Goal: Transaction & Acquisition: Purchase product/service

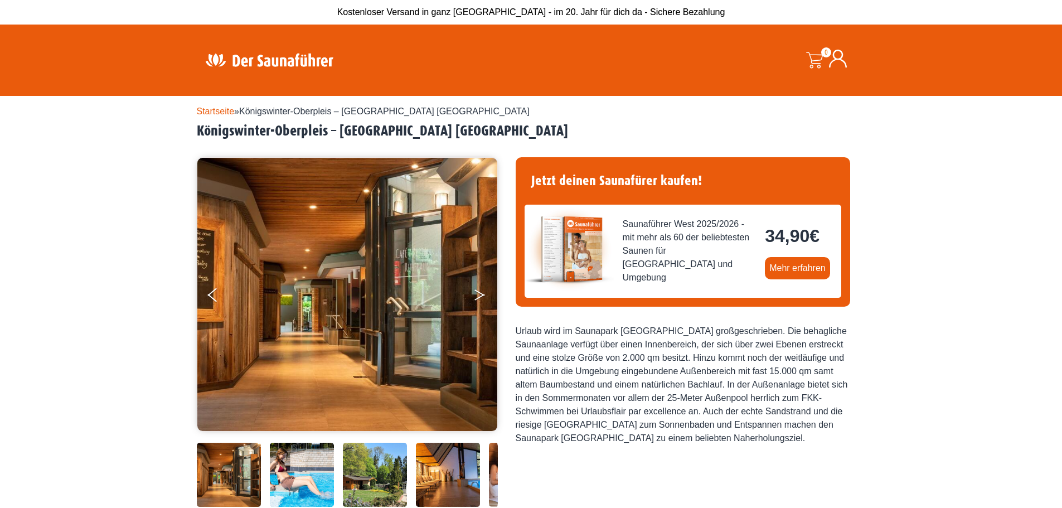
click at [474, 294] on button "Next" at bounding box center [487, 297] width 28 height 28
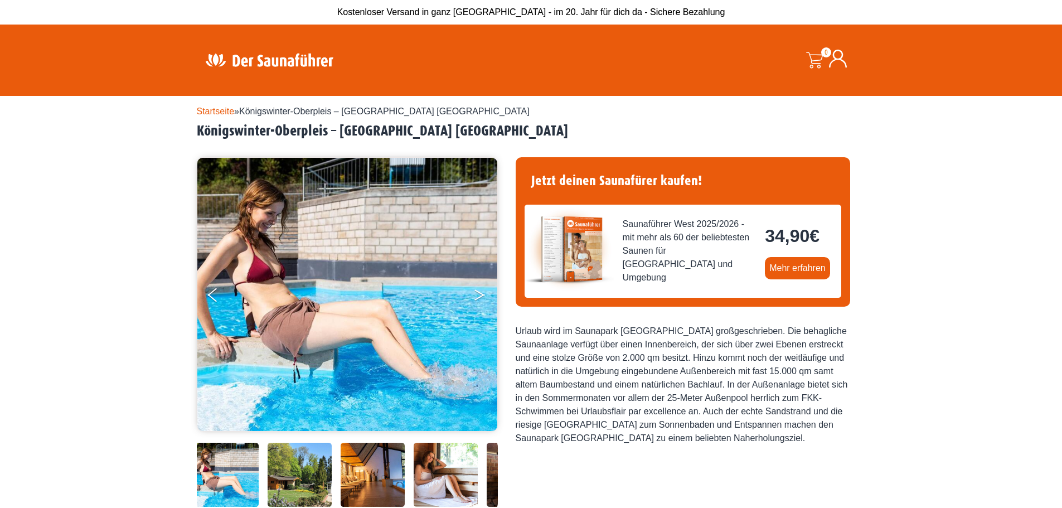
click at [474, 294] on button "Next" at bounding box center [487, 297] width 28 height 28
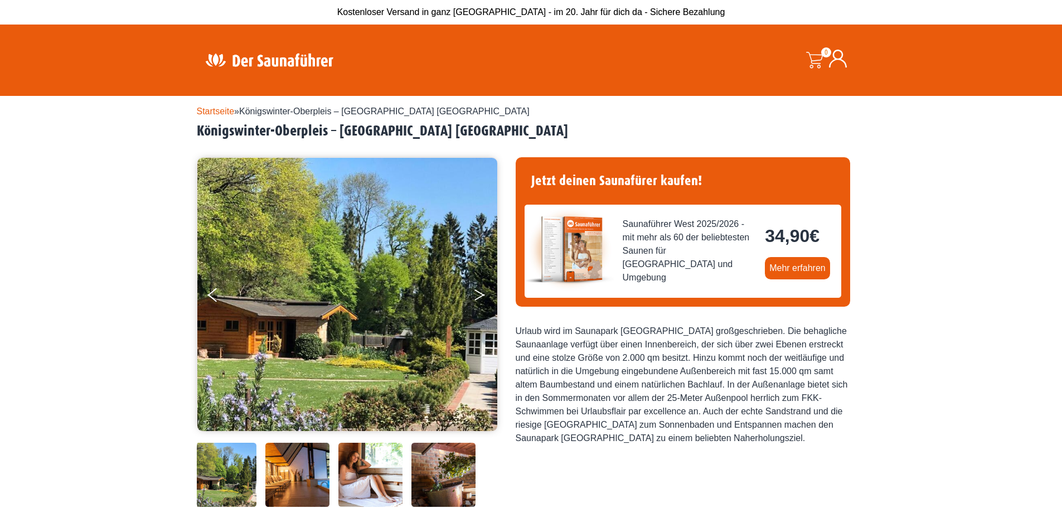
click at [482, 293] on icon "Next" at bounding box center [480, 292] width 10 height 7
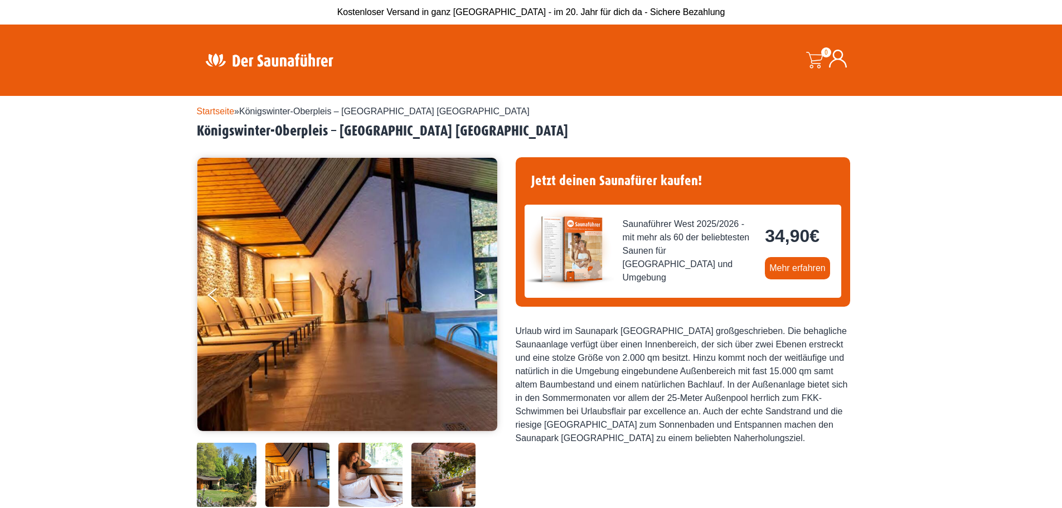
click at [482, 293] on icon "Next" at bounding box center [480, 292] width 10 height 7
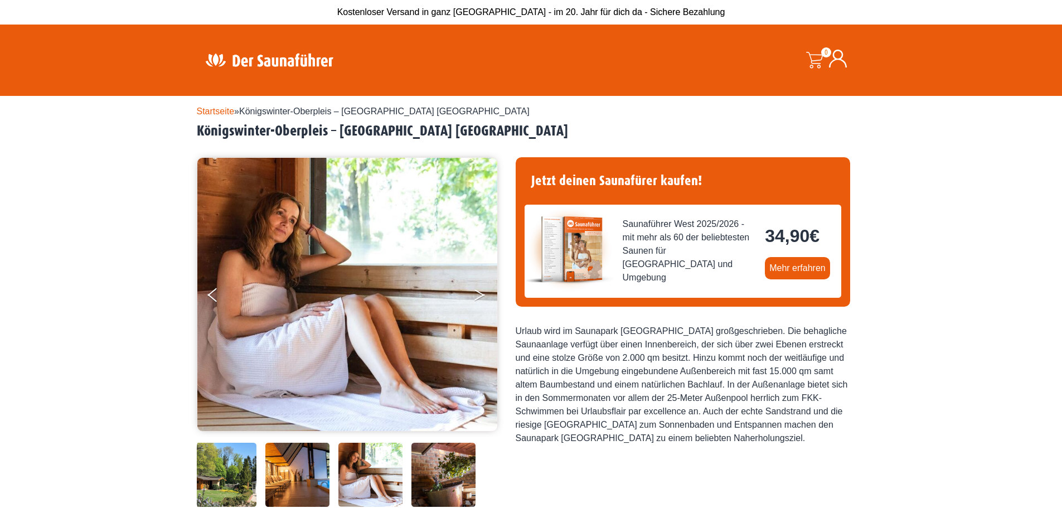
click at [482, 293] on icon "Next" at bounding box center [480, 292] width 10 height 7
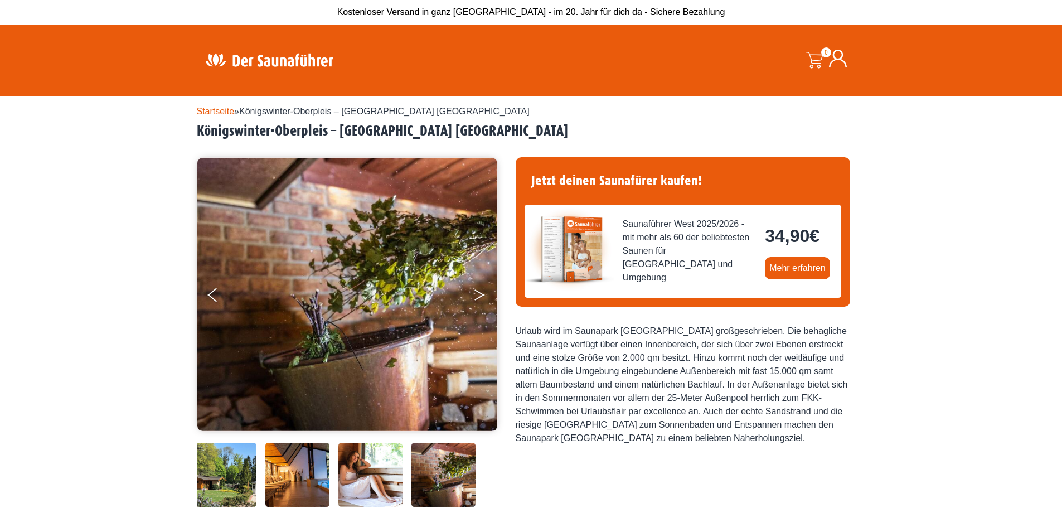
click at [482, 293] on icon "Next" at bounding box center [480, 292] width 10 height 7
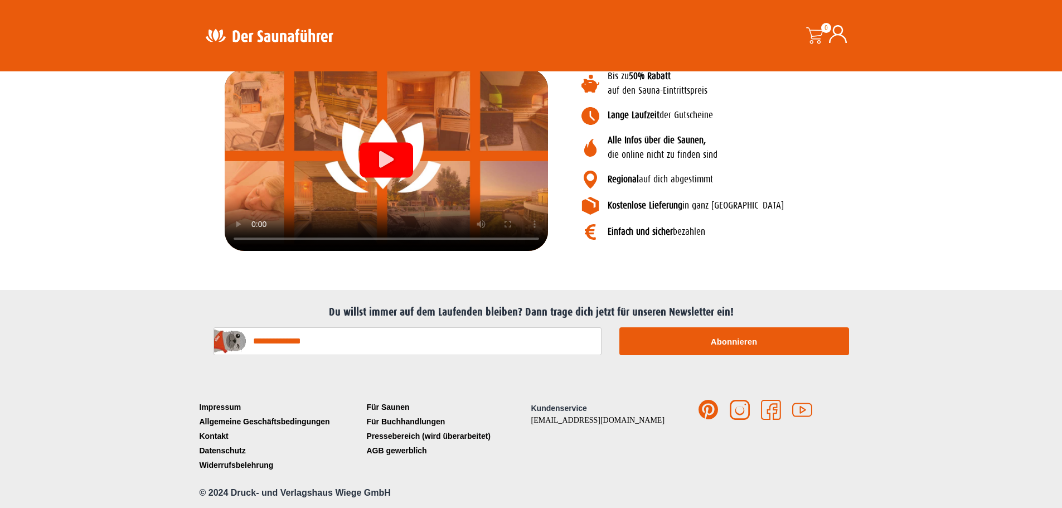
scroll to position [1208, 0]
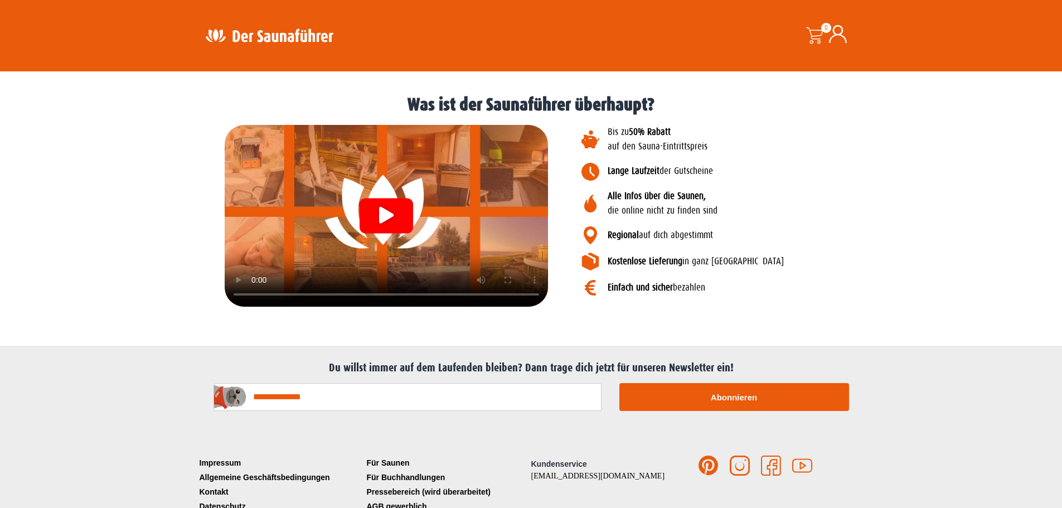
click at [396, 216] on div "Video abspielen" at bounding box center [387, 215] width 54 height 35
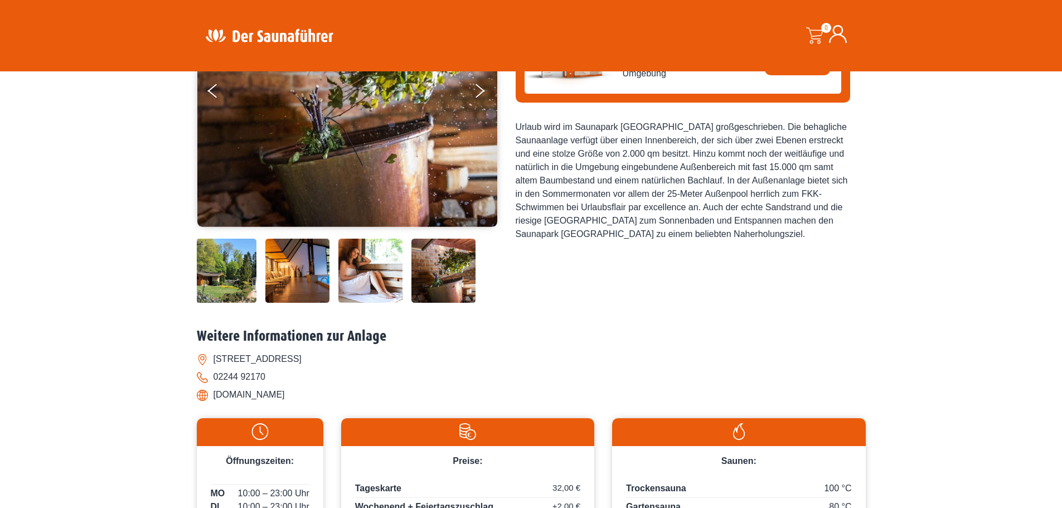
scroll to position [0, 0]
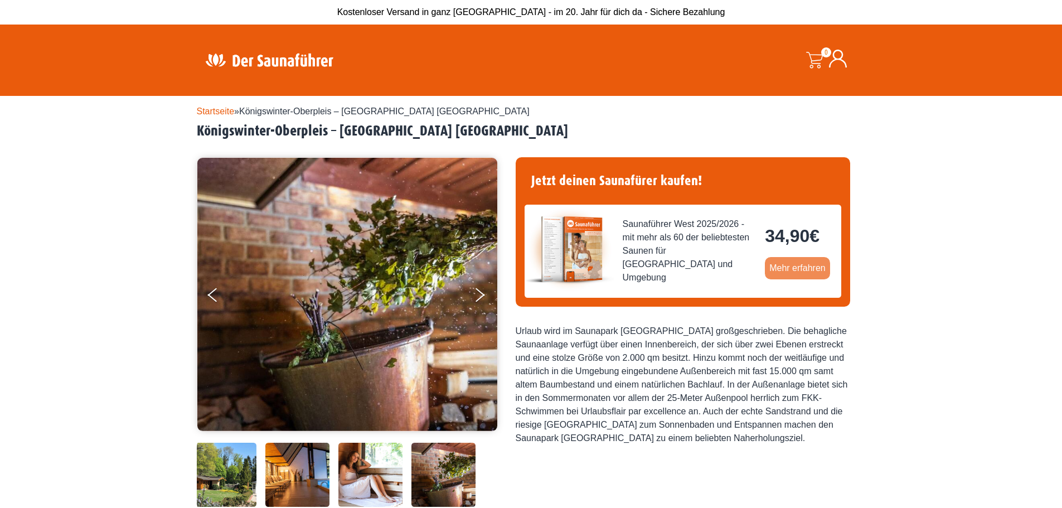
click at [796, 275] on link "Mehr erfahren" at bounding box center [797, 268] width 65 height 22
click at [211, 114] on link "Startseite" at bounding box center [216, 111] width 38 height 9
click at [207, 108] on link "Startseite" at bounding box center [216, 111] width 38 height 9
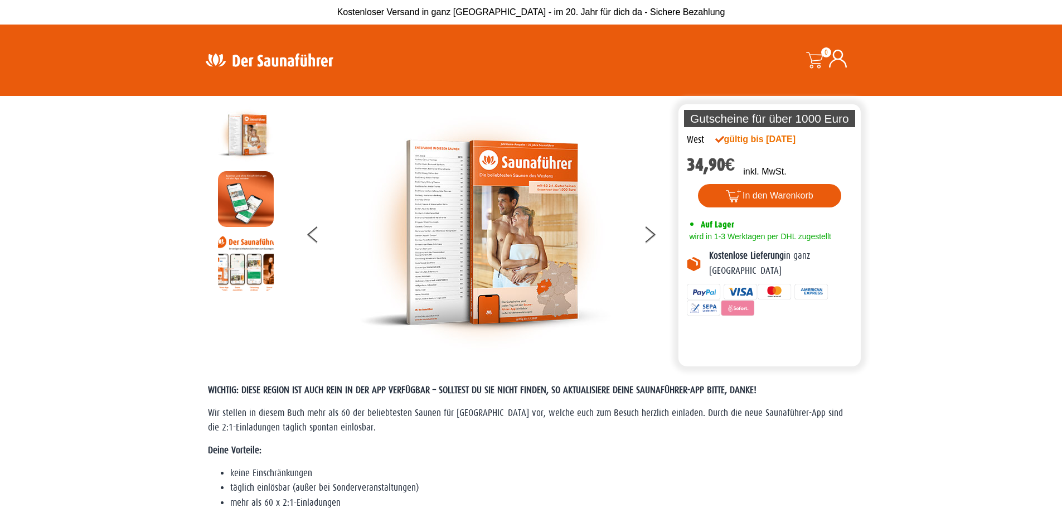
click at [246, 216] on img at bounding box center [246, 199] width 56 height 56
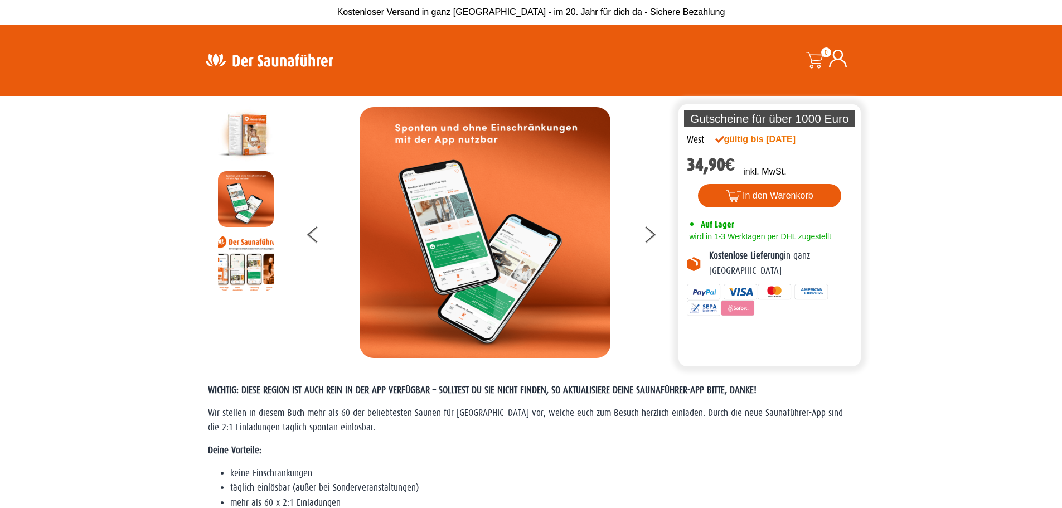
click at [255, 278] on img at bounding box center [246, 263] width 56 height 56
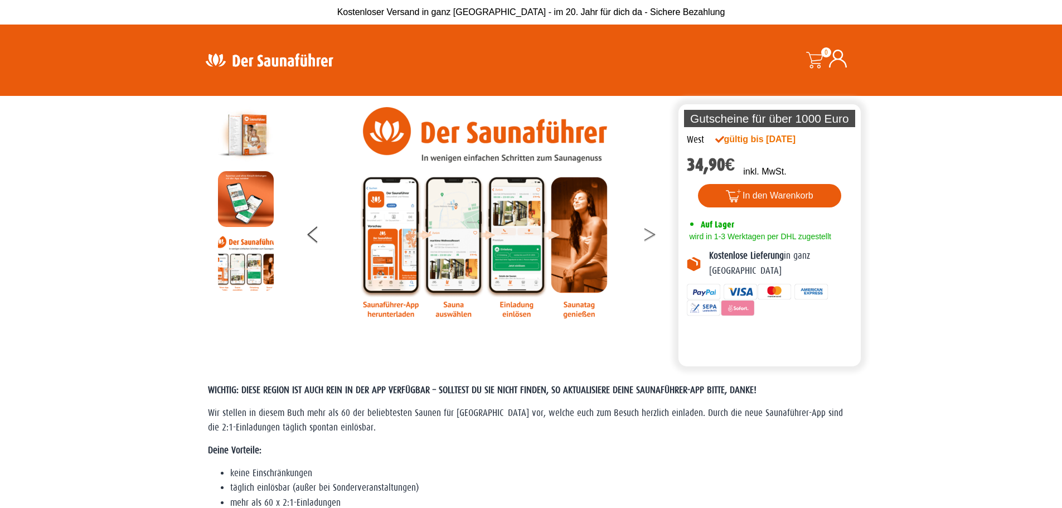
click at [647, 235] on button at bounding box center [657, 236] width 28 height 28
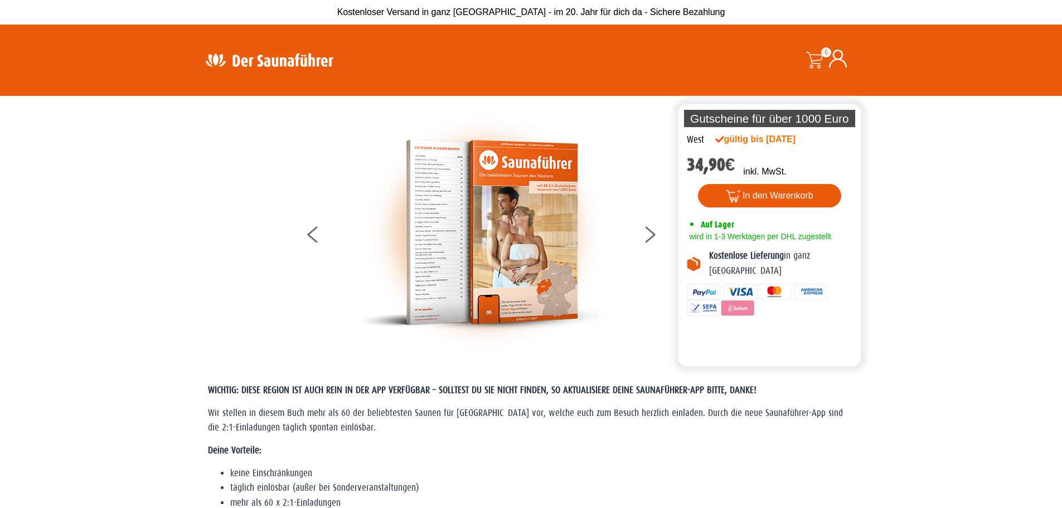
click at [258, 61] on img at bounding box center [269, 60] width 145 height 22
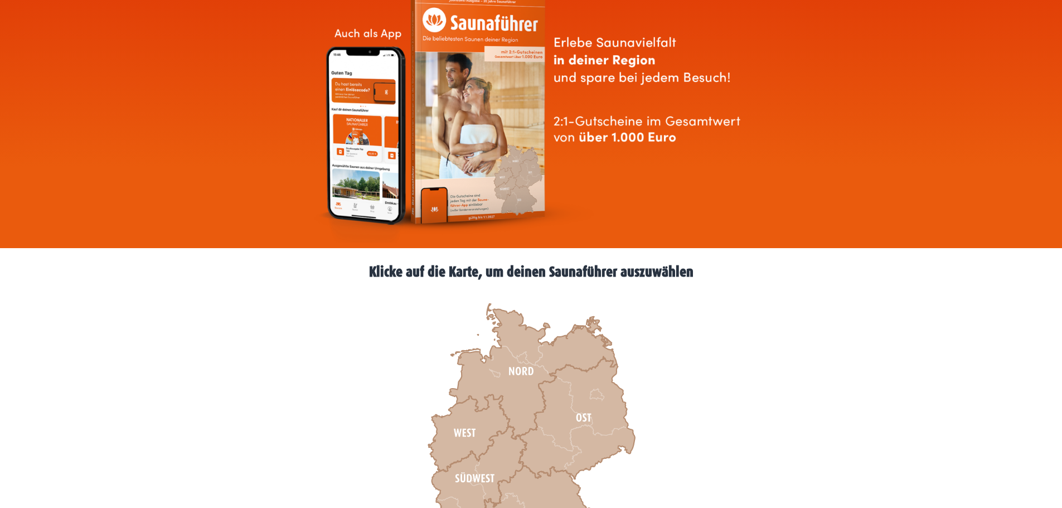
scroll to position [223, 0]
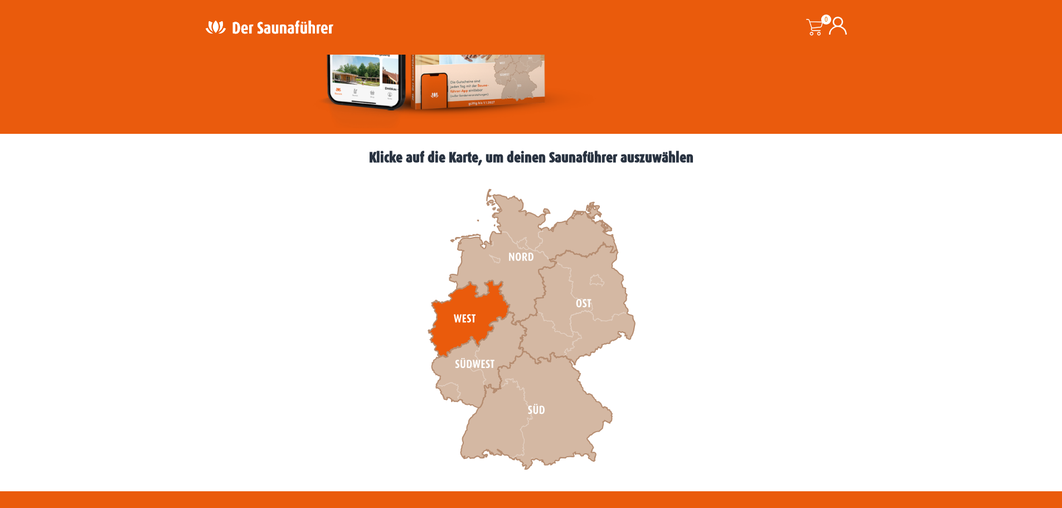
click at [445, 333] on icon at bounding box center [468, 318] width 81 height 77
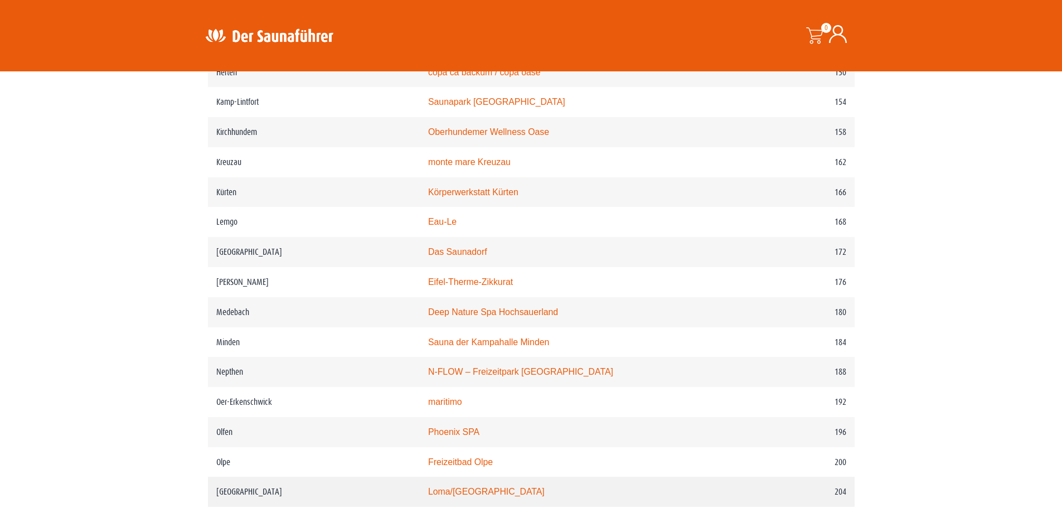
scroll to position [1322, 0]
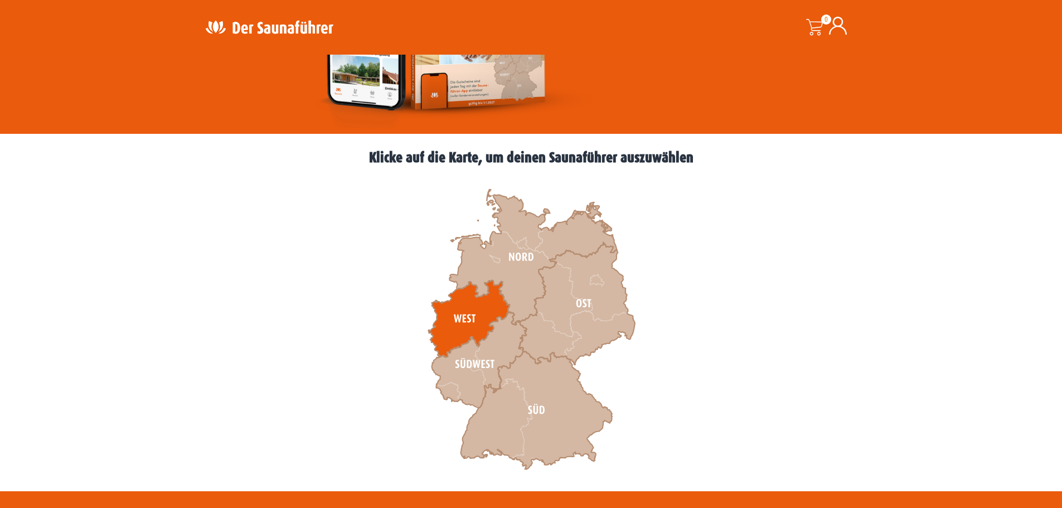
click at [452, 319] on icon at bounding box center [468, 318] width 81 height 77
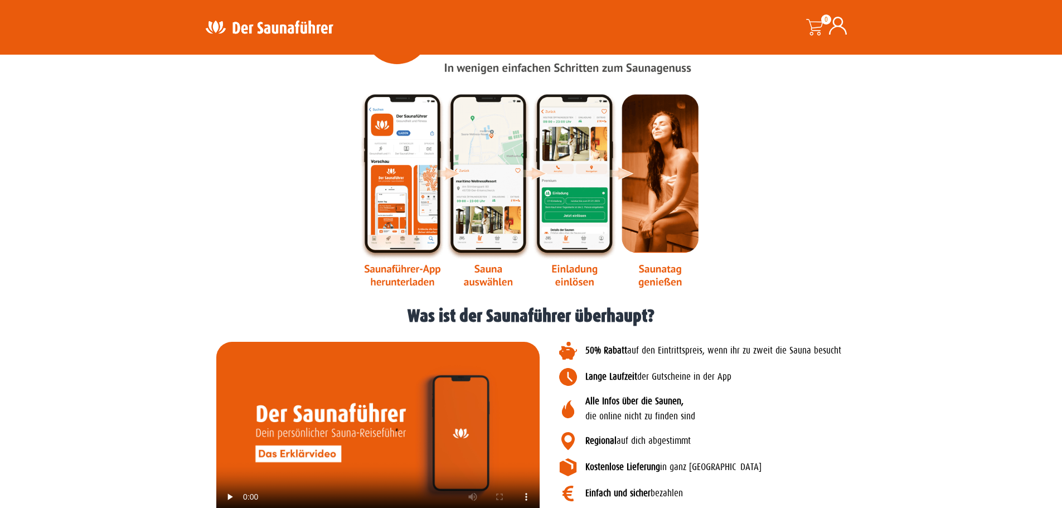
scroll to position [1394, 0]
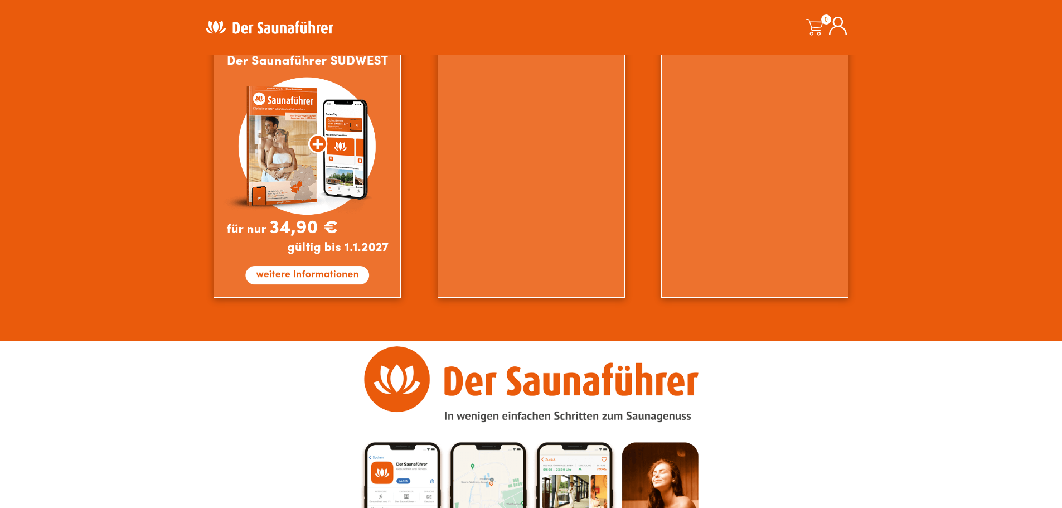
scroll to position [948, 0]
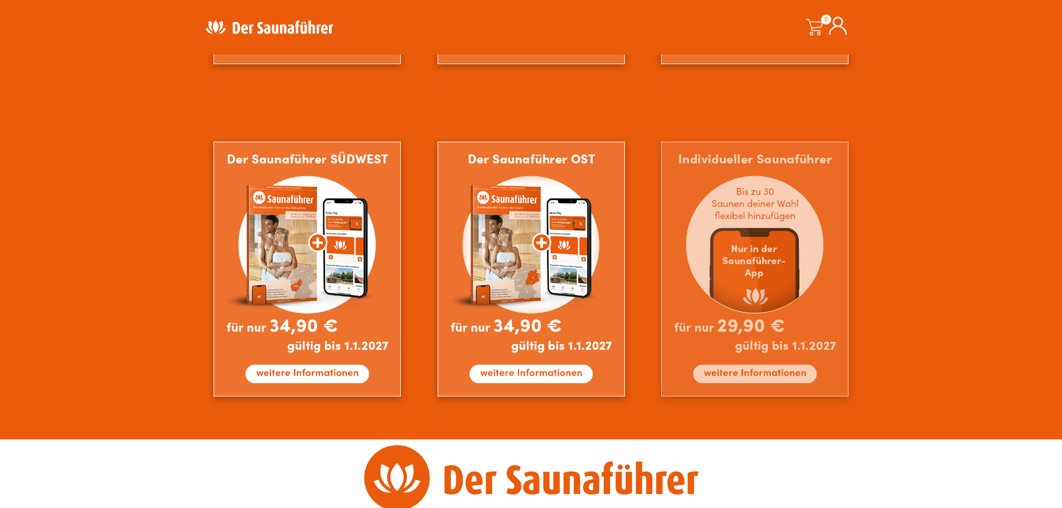
click at [787, 265] on img at bounding box center [754, 269] width 187 height 255
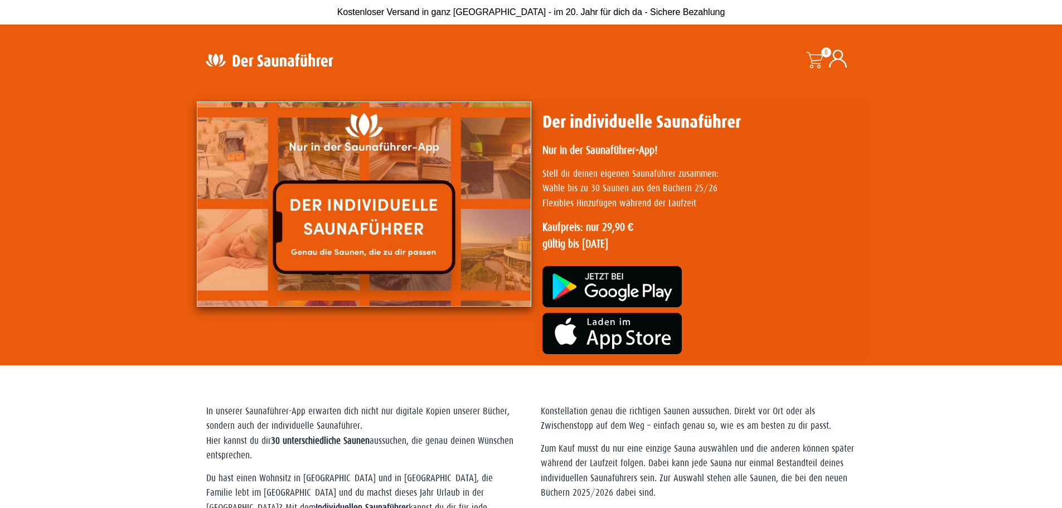
click at [237, 64] on img at bounding box center [269, 60] width 145 height 22
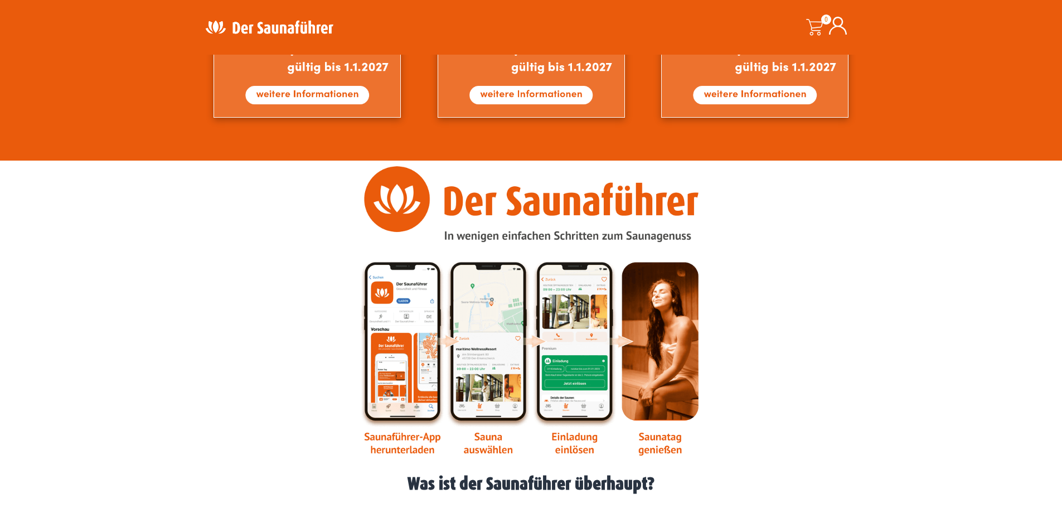
scroll to position [948, 0]
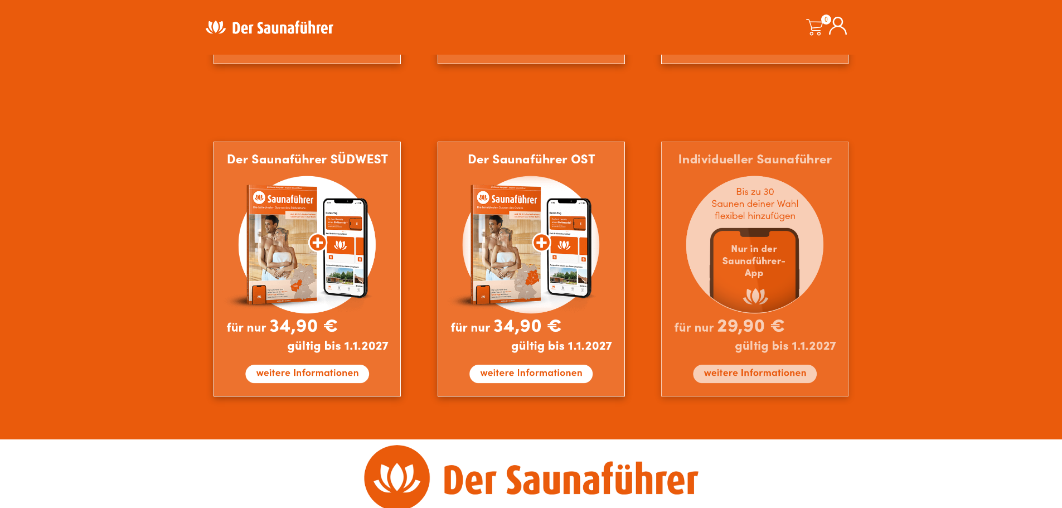
click at [738, 376] on img at bounding box center [754, 269] width 187 height 255
